Goal: Find specific page/section: Find specific page/section

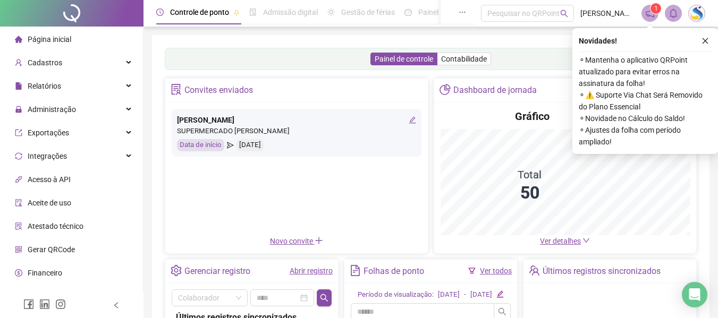
click at [707, 40] on icon "close" at bounding box center [704, 40] width 7 height 7
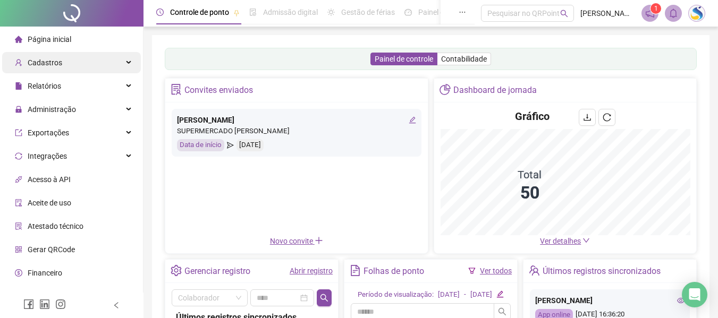
click at [47, 69] on span "Cadastros" at bounding box center [38, 62] width 47 height 21
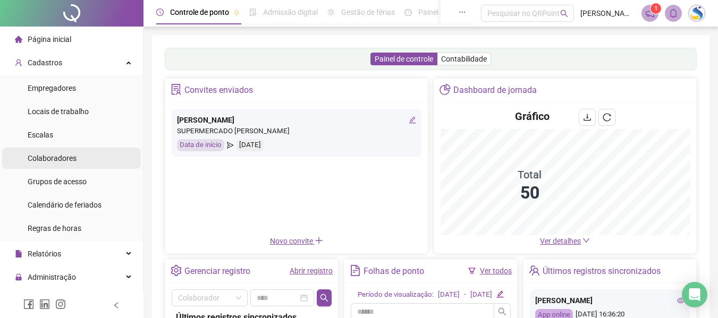
click at [62, 162] on span "Colaboradores" at bounding box center [52, 158] width 49 height 9
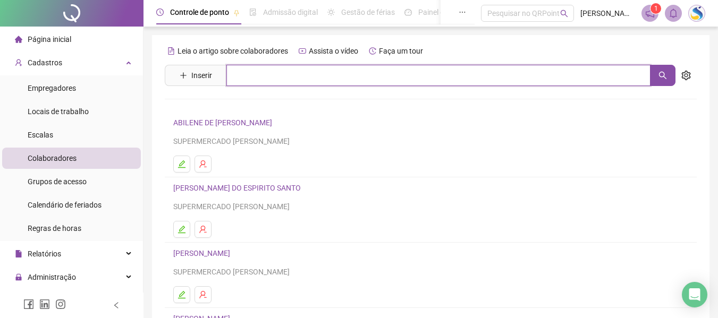
click at [245, 66] on input "text" at bounding box center [438, 75] width 424 height 21
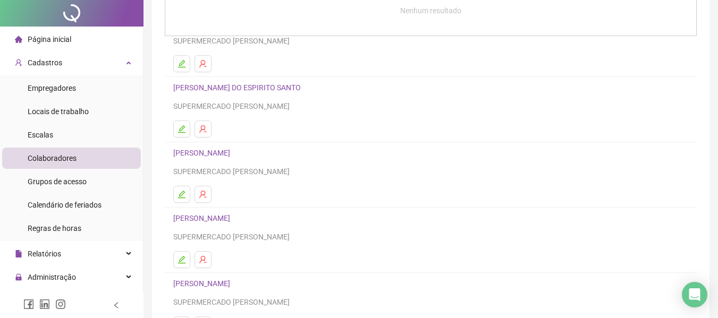
scroll to position [196, 0]
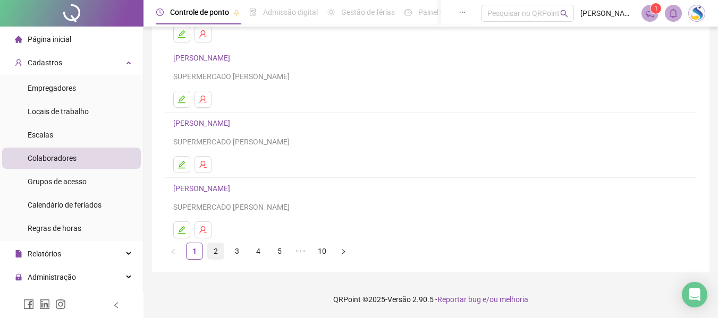
type input "***"
click at [212, 250] on link "2" at bounding box center [216, 251] width 16 height 16
click at [238, 253] on link "3" at bounding box center [237, 251] width 16 height 16
click at [256, 249] on link "4" at bounding box center [258, 251] width 16 height 16
click at [281, 252] on link "5" at bounding box center [279, 251] width 16 height 16
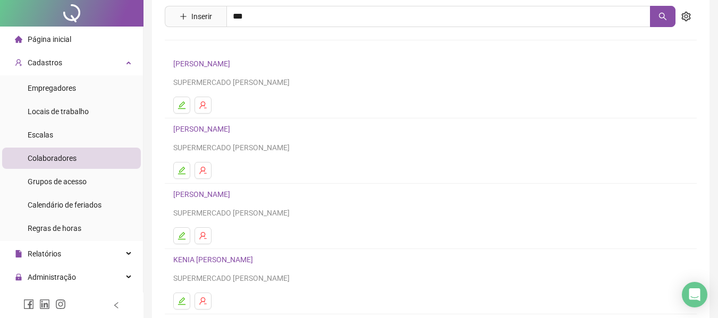
scroll to position [159, 0]
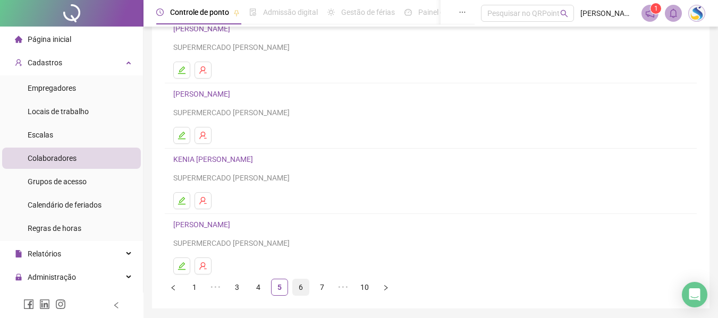
click at [303, 286] on link "6" at bounding box center [301, 287] width 16 height 16
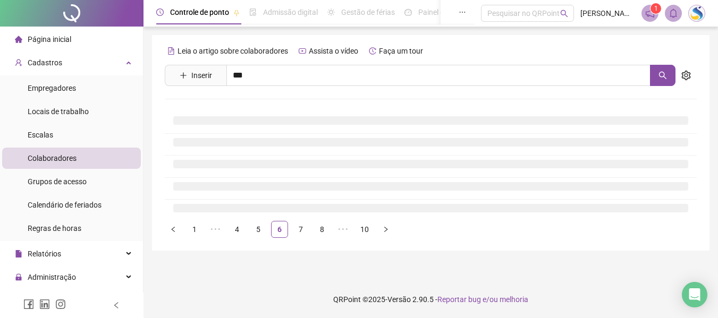
scroll to position [0, 0]
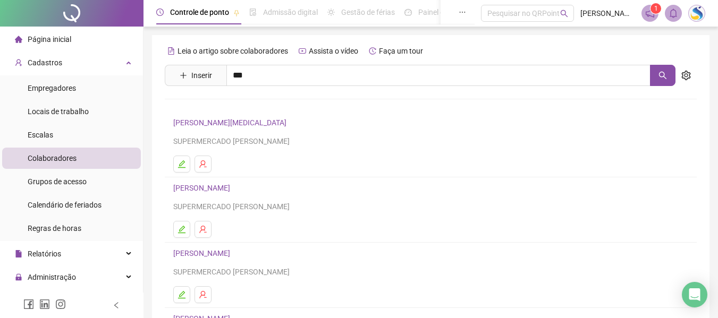
click at [213, 124] on link "[PERSON_NAME][MEDICAL_DATA]" at bounding box center [231, 122] width 116 height 9
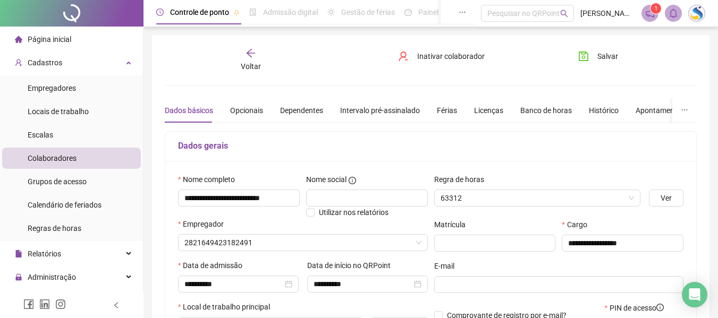
type input "**********"
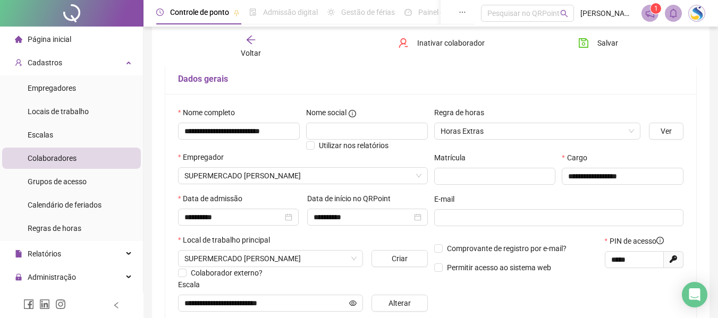
scroll to position [106, 0]
